Goal: Task Accomplishment & Management: Use online tool/utility

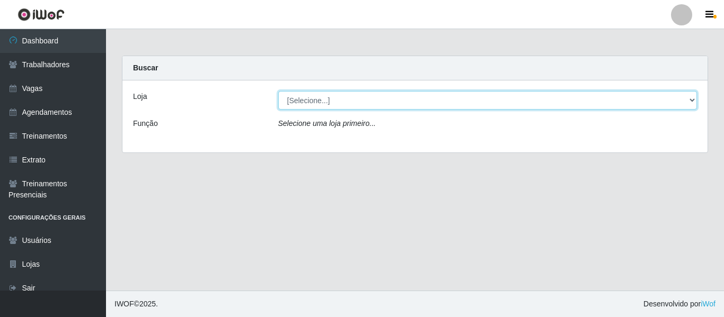
click at [692, 99] on select "[Selecione...] Mister Burg" at bounding box center [487, 100] width 419 height 19
select select "535"
click at [278, 91] on select "[Selecione...] Mister Burg" at bounding box center [487, 100] width 419 height 19
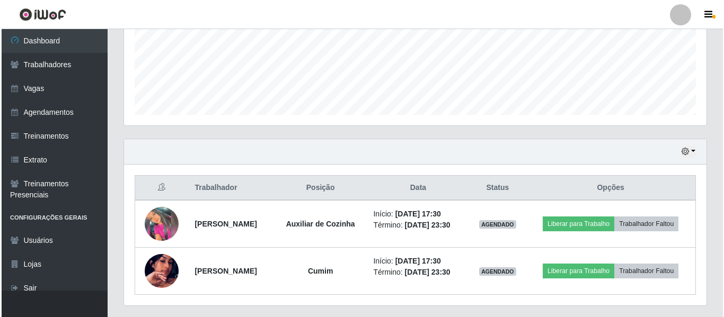
scroll to position [292, 0]
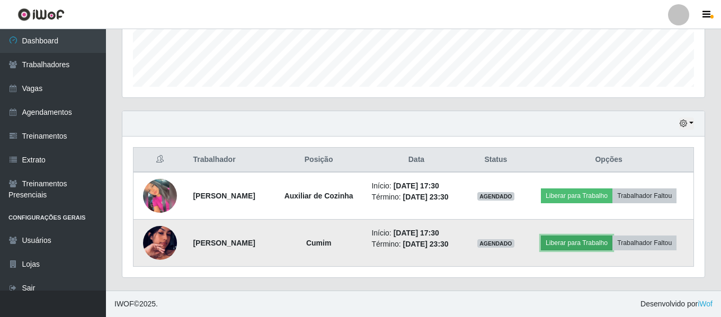
click at [580, 246] on button "Liberar para Trabalho" at bounding box center [577, 243] width 72 height 15
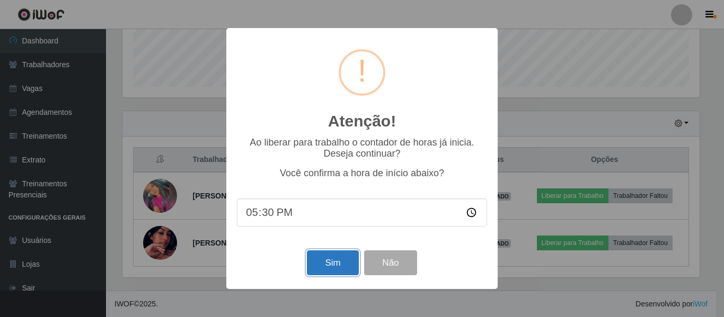
click at [332, 270] on button "Sim" at bounding box center [332, 263] width 51 height 25
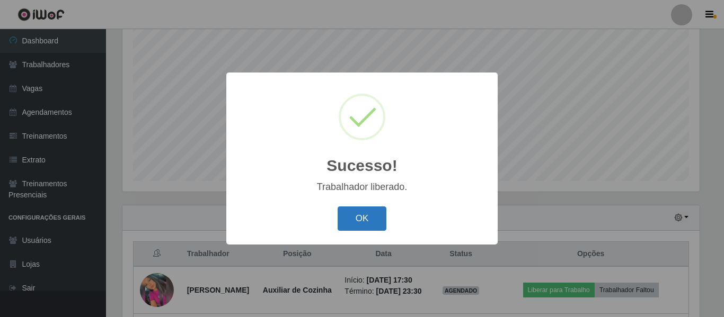
click at [366, 223] on button "OK" at bounding box center [362, 219] width 49 height 25
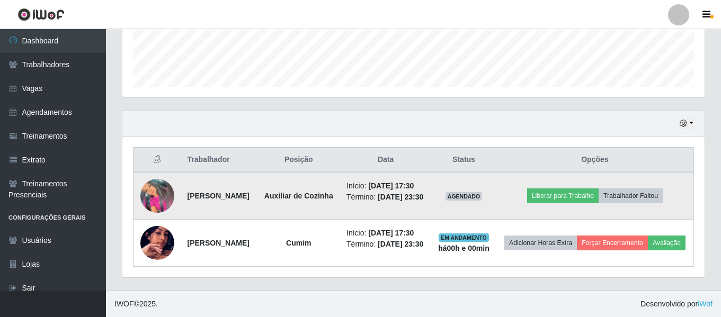
scroll to position [308, 0]
click at [578, 189] on button "Liberar para Trabalho" at bounding box center [563, 196] width 72 height 15
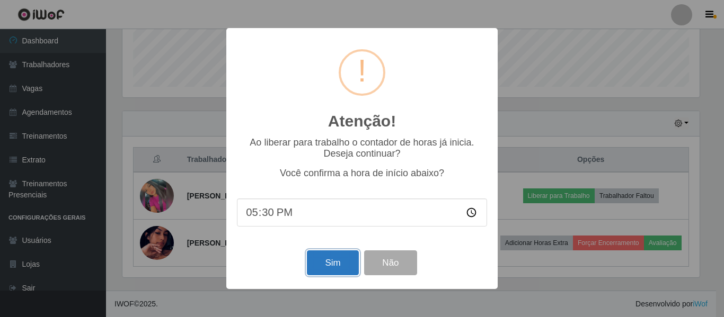
click at [323, 265] on button "Sim" at bounding box center [332, 263] width 51 height 25
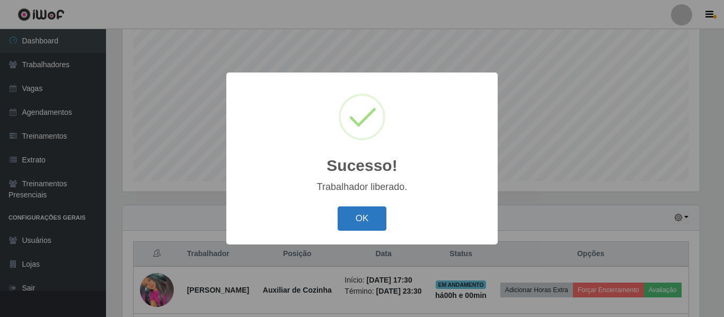
click at [362, 224] on button "OK" at bounding box center [362, 219] width 49 height 25
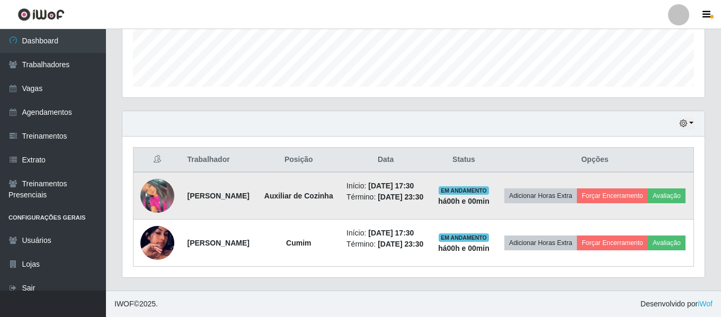
scroll to position [308, 0]
